Goal: Task Accomplishment & Management: Manage account settings

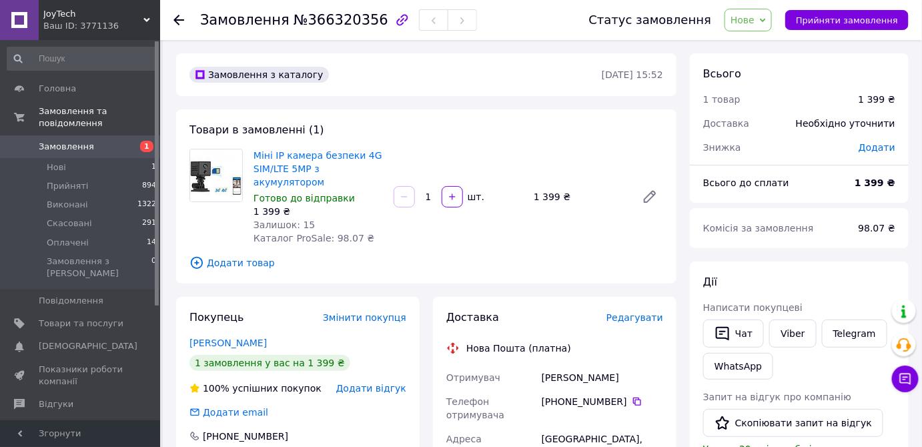
click at [772, 17] on span "Нове" at bounding box center [747, 20] width 47 height 23
click at [775, 45] on li "Прийнято" at bounding box center [755, 47] width 61 height 20
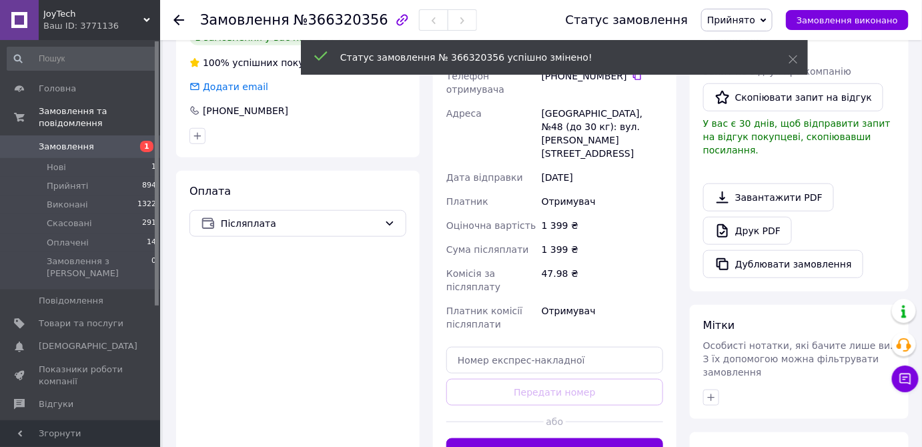
scroll to position [364, 0]
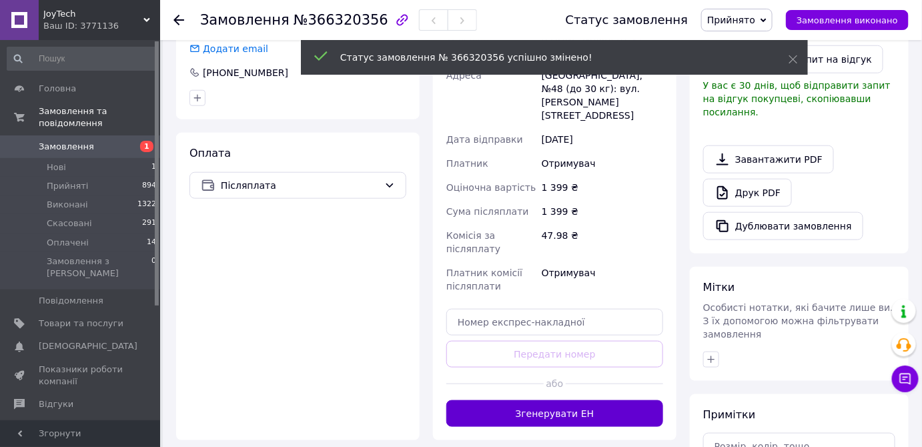
click at [563, 400] on button "Згенерувати ЕН" at bounding box center [554, 413] width 217 height 27
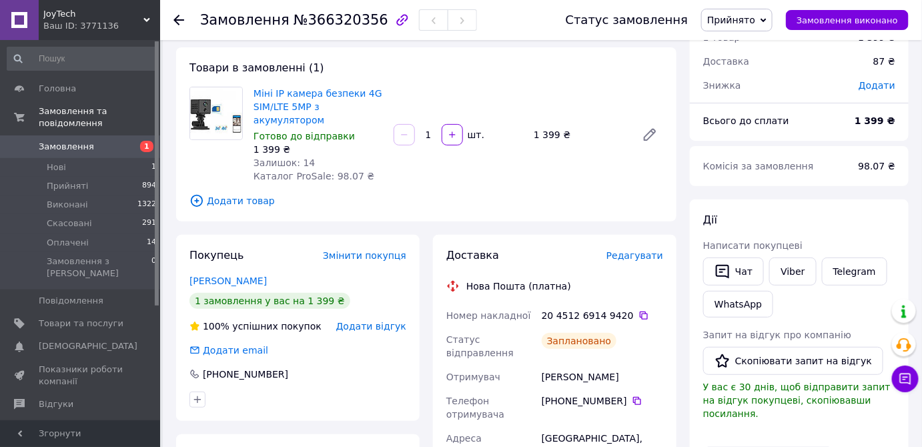
scroll to position [60, 0]
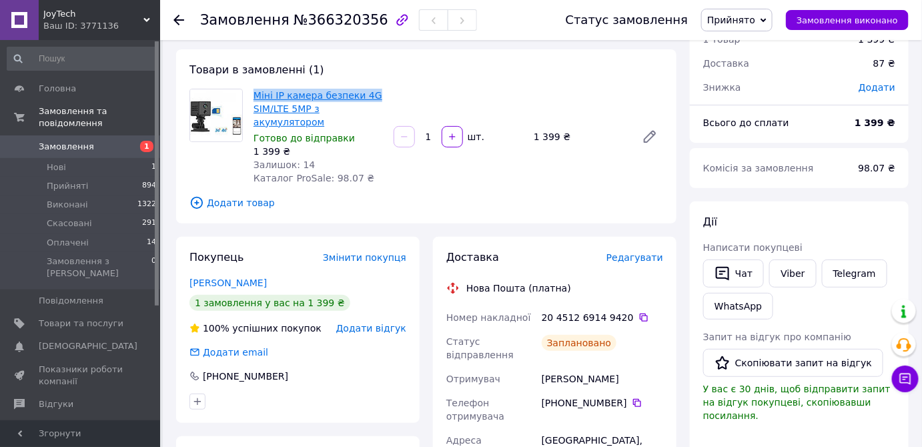
drag, startPoint x: 369, startPoint y: 93, endPoint x: 254, endPoint y: 93, distance: 115.4
click at [254, 93] on div "Міні IP камера безпеки 4G SIM/LTE 5MP з акумулятором Готово до відправки 1 399 …" at bounding box center [458, 136] width 420 height 101
copy link "Міні IP камера безпеки 4G"
click at [690, 404] on div "Дії Написати покупцеві   Чат Viber Telegram WhatsApp Запит на відгук про компан…" at bounding box center [799, 379] width 219 height 356
click at [638, 312] on icon at bounding box center [643, 317] width 11 height 11
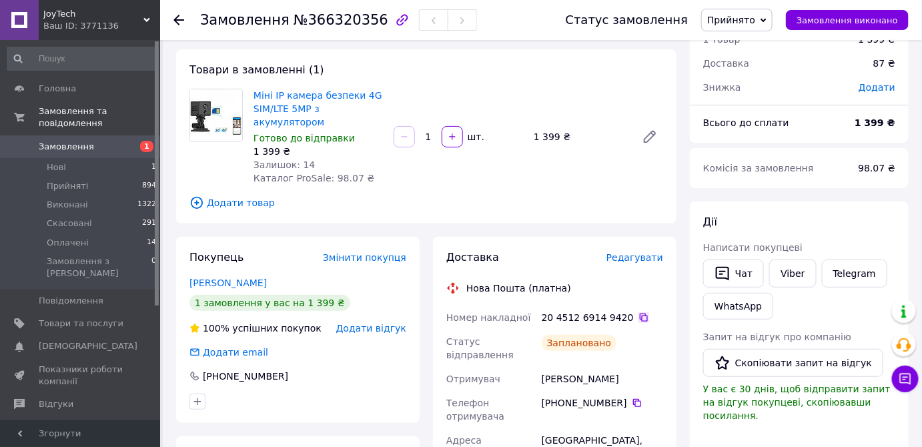
click at [638, 312] on icon at bounding box center [643, 317] width 11 height 11
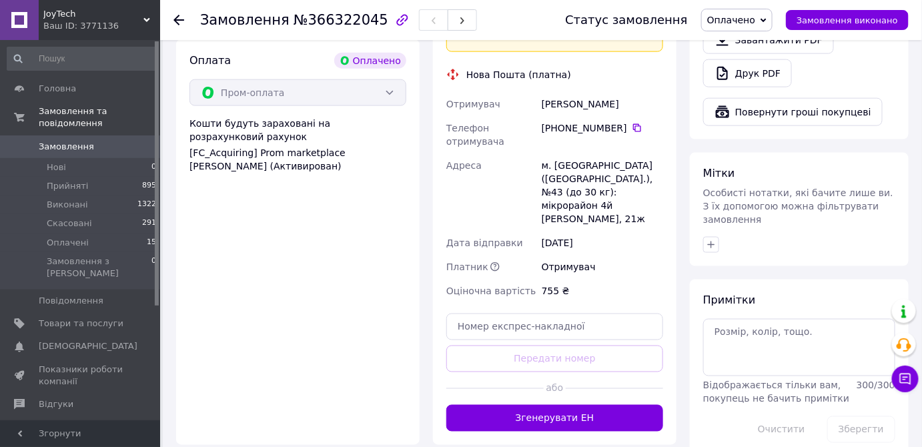
scroll to position [606, 0]
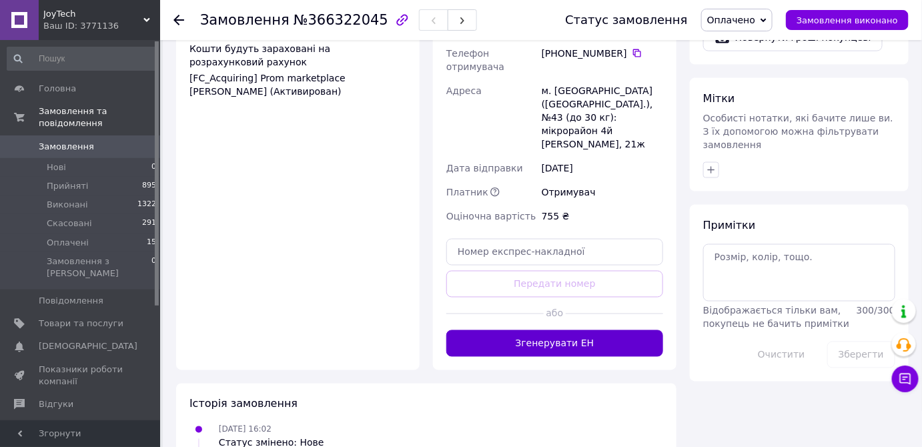
click at [560, 330] on button "Згенерувати ЕН" at bounding box center [554, 343] width 217 height 27
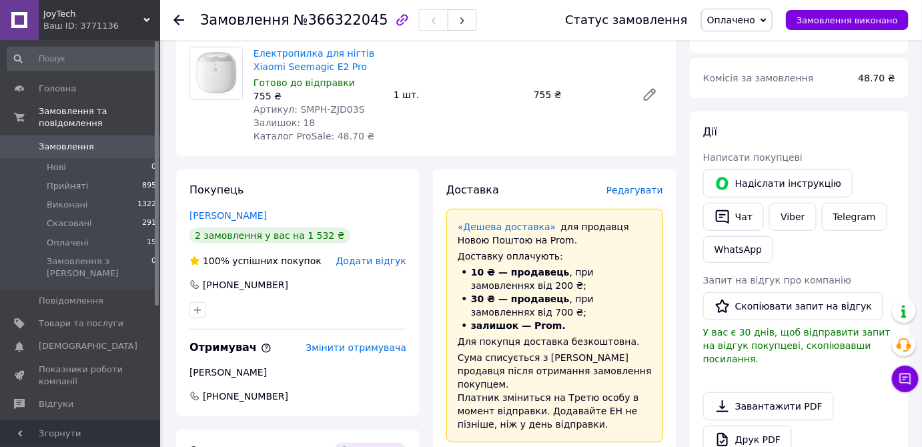
scroll to position [364, 0]
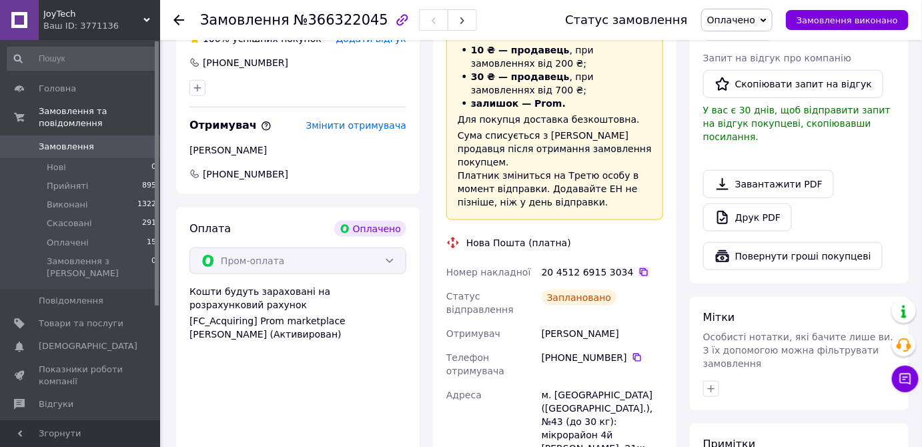
click at [638, 267] on icon at bounding box center [643, 272] width 11 height 11
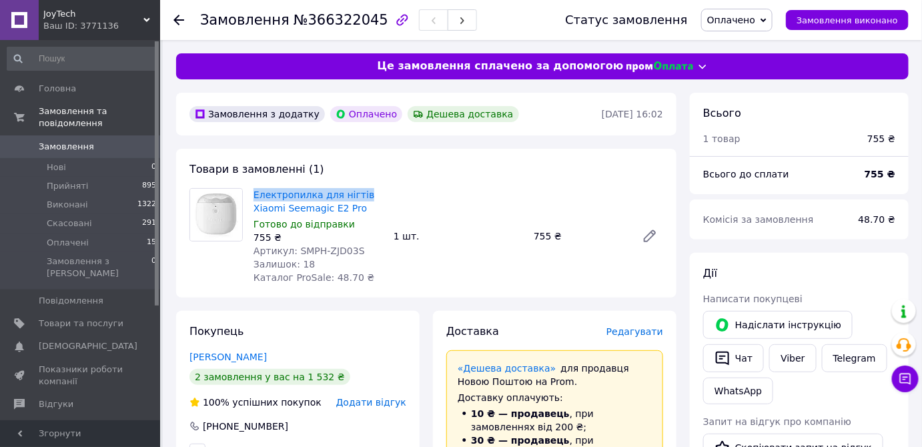
drag, startPoint x: 358, startPoint y: 195, endPoint x: 252, endPoint y: 194, distance: 106.1
click at [252, 194] on div "Електропилка для нігтів Xiaomi Seemagic E2 Pro Готово до відправки 755 ₴ Артику…" at bounding box center [318, 235] width 140 height 101
copy link "Електропилка для нігтів"
